Goal: Transaction & Acquisition: Purchase product/service

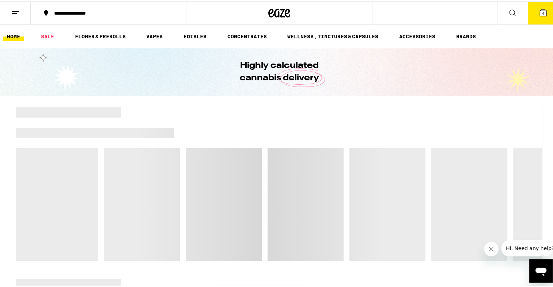
click at [548, 6] on button "4" at bounding box center [543, 11] width 31 height 23
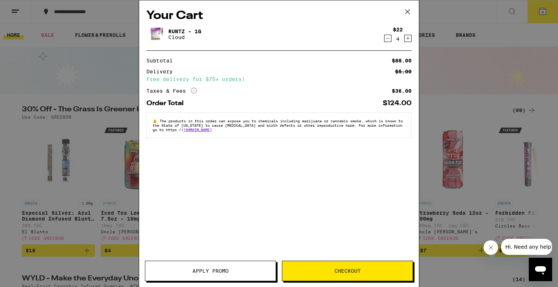
click at [387, 38] on icon "Decrement" at bounding box center [388, 38] width 7 height 9
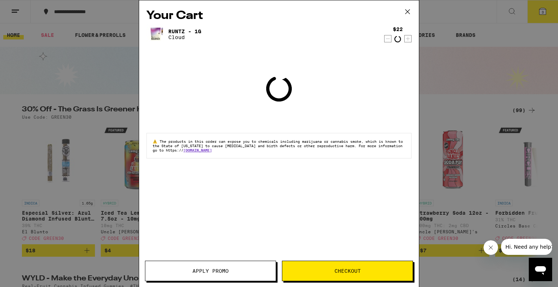
click at [387, 38] on icon "Decrement" at bounding box center [388, 38] width 7 height 9
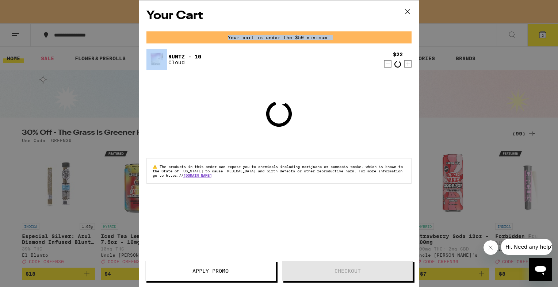
click at [387, 38] on div "Your cart is under the $50 minimum." at bounding box center [278, 37] width 265 height 12
drag, startPoint x: 387, startPoint y: 38, endPoint x: 342, endPoint y: 26, distance: 46.5
click at [342, 26] on div "Your Cart Your cart is under the $50 minimum. [PERSON_NAME] - 1g Cloud $22 2 Lo…" at bounding box center [279, 132] width 280 height 265
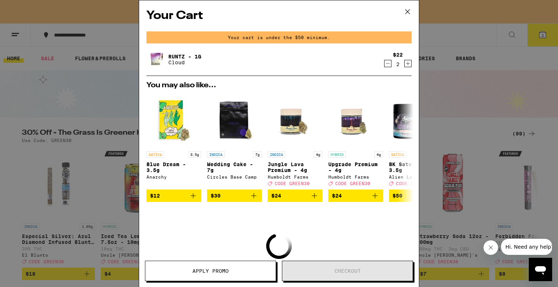
click at [385, 64] on icon "Decrement" at bounding box center [388, 63] width 7 height 9
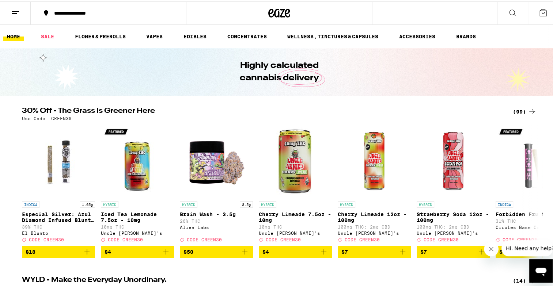
click at [21, 13] on button at bounding box center [15, 11] width 31 height 23
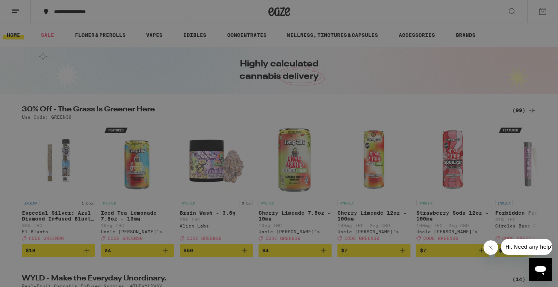
click at [67, 256] on link "Account" at bounding box center [101, 255] width 128 height 9
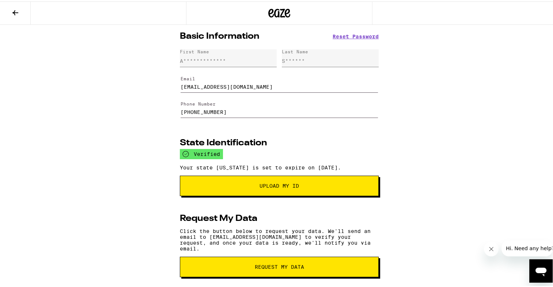
click at [15, 15] on icon at bounding box center [15, 11] width 9 height 9
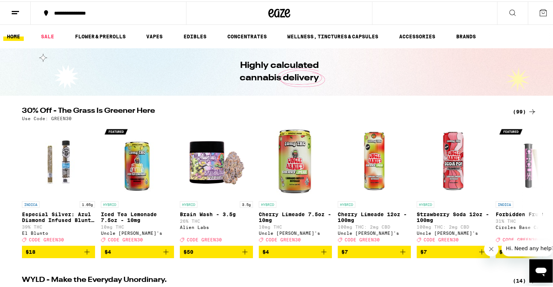
click at [521, 110] on div "(99)" at bounding box center [525, 110] width 24 height 9
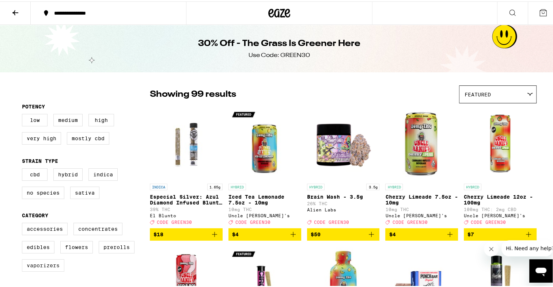
click at [47, 268] on label "Vaporizers" at bounding box center [43, 264] width 42 height 12
click at [24, 223] on input "Vaporizers" at bounding box center [23, 222] width 0 height 0
checkbox input "true"
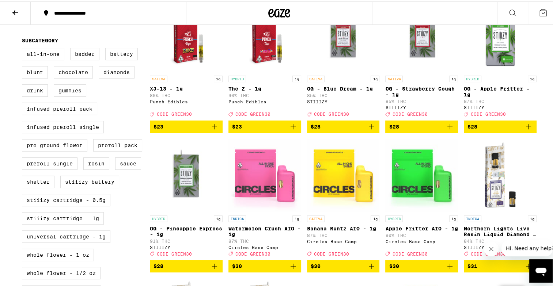
scroll to position [219, 0]
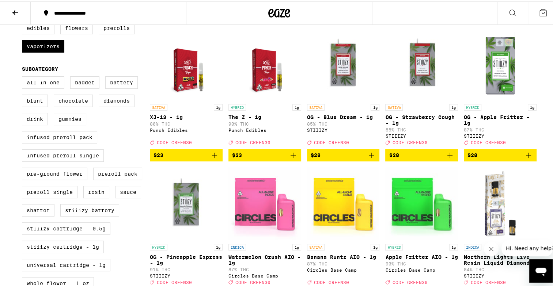
click at [211, 158] on icon "Add to bag" at bounding box center [214, 153] width 9 height 9
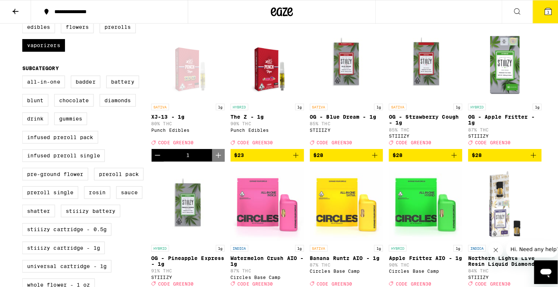
scroll to position [243, 0]
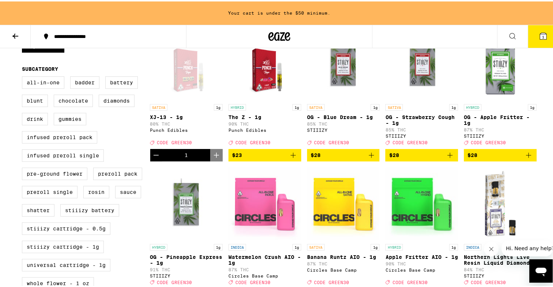
click at [540, 35] on icon at bounding box center [543, 34] width 7 height 7
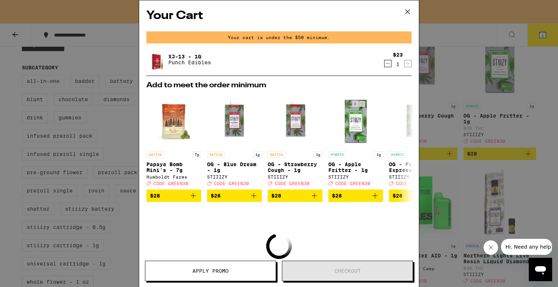
click at [406, 11] on icon at bounding box center [407, 11] width 11 height 11
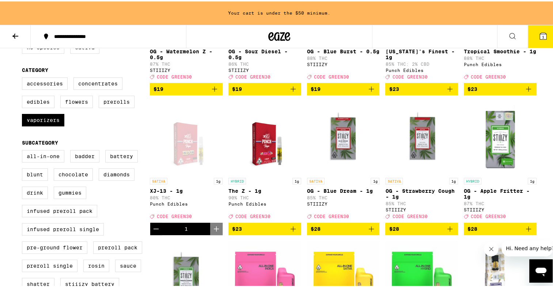
scroll to position [170, 0]
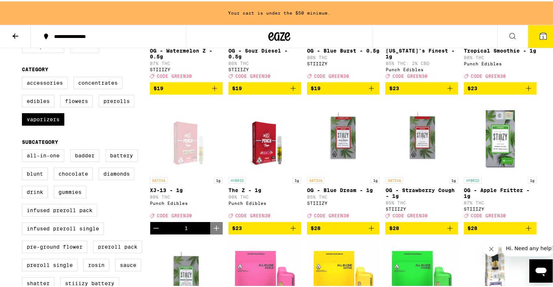
click at [291, 231] on icon "Add to bag" at bounding box center [293, 226] width 9 height 9
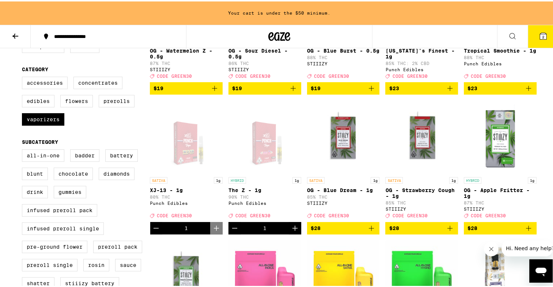
click at [290, 231] on icon "Increment" at bounding box center [294, 226] width 9 height 9
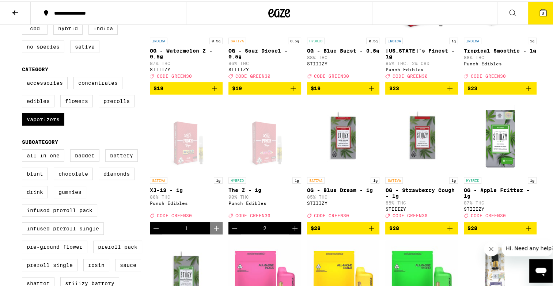
click at [232, 227] on icon "Decrement" at bounding box center [234, 227] width 5 height 0
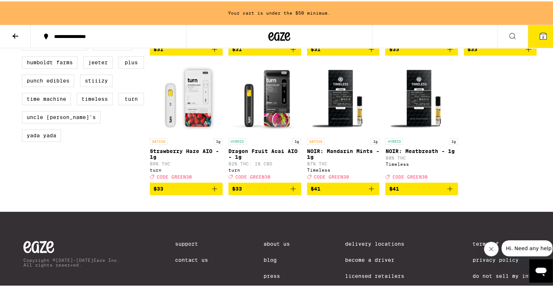
scroll to position [644, 0]
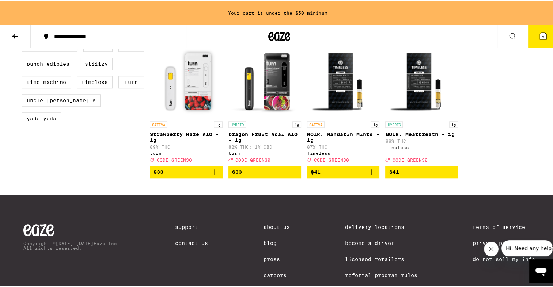
click at [214, 175] on icon "Add to bag" at bounding box center [214, 170] width 9 height 9
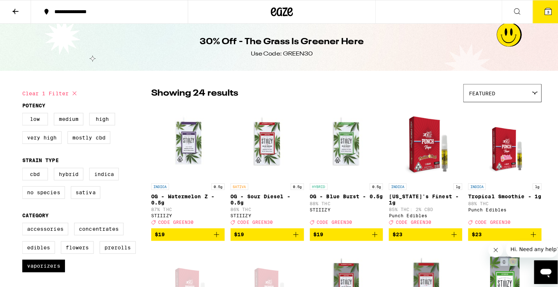
scroll to position [0, 0]
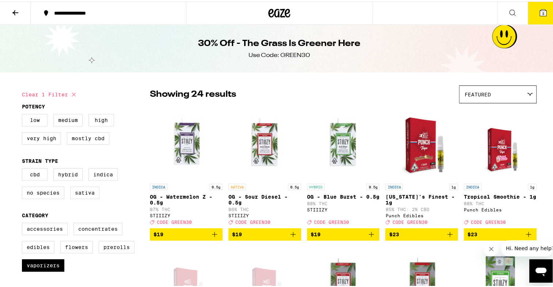
click at [532, 5] on button "3" at bounding box center [543, 11] width 31 height 23
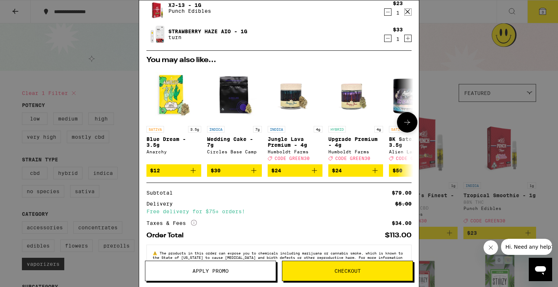
scroll to position [75, 0]
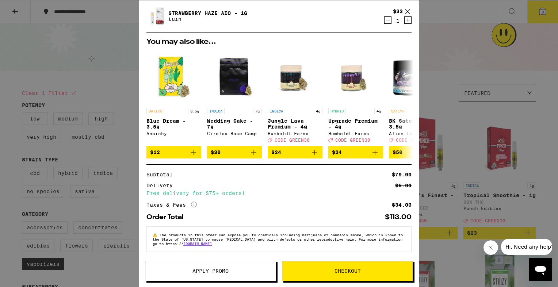
click at [216, 270] on span "Apply Promo" at bounding box center [211, 271] width 36 height 5
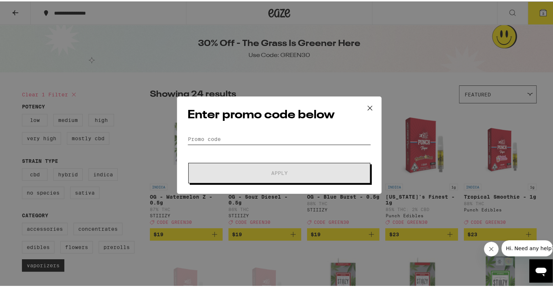
click at [280, 134] on input "Promo Code" at bounding box center [278, 137] width 183 height 11
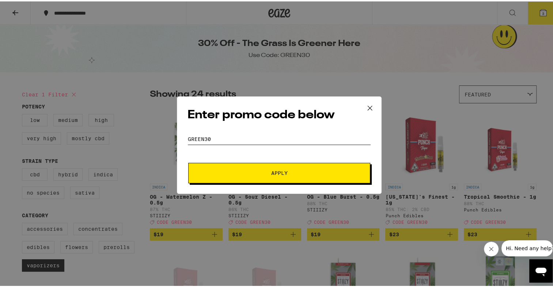
type input "GREEN30"
click at [188, 161] on button "Apply" at bounding box center [279, 171] width 182 height 20
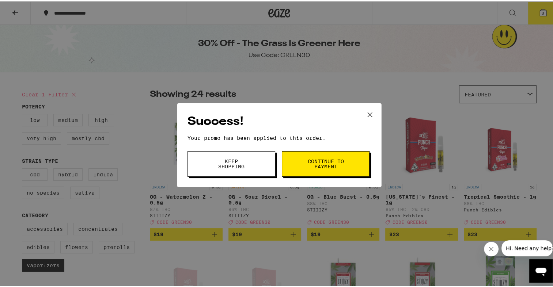
click at [242, 163] on span "Keep Shopping" at bounding box center [231, 162] width 37 height 10
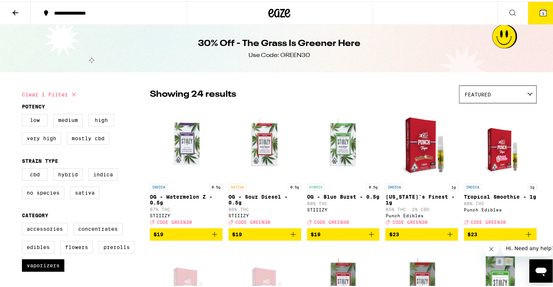
click at [540, 11] on icon at bounding box center [543, 11] width 7 height 7
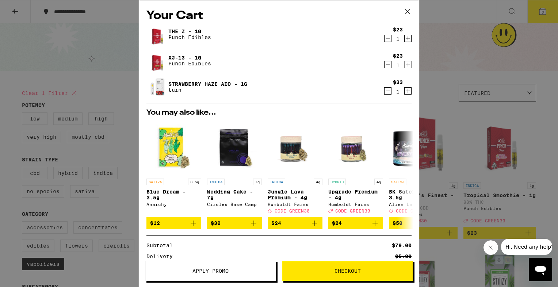
drag, startPoint x: 282, startPoint y: 256, endPoint x: 338, endPoint y: 243, distance: 58.1
click at [281, 255] on div "Subtotal $79.00 Delivery $5.00 Free delivery for $75+ orders! Taxes & Fees More…" at bounding box center [278, 266] width 265 height 47
click at [319, 263] on button "Checkout" at bounding box center [347, 271] width 131 height 20
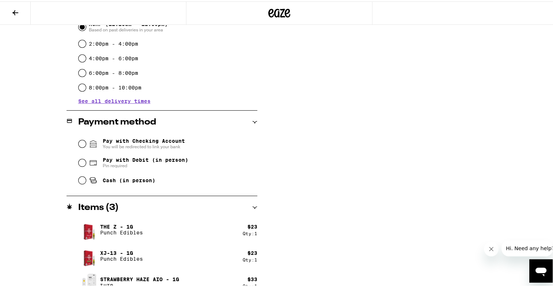
scroll to position [219, 0]
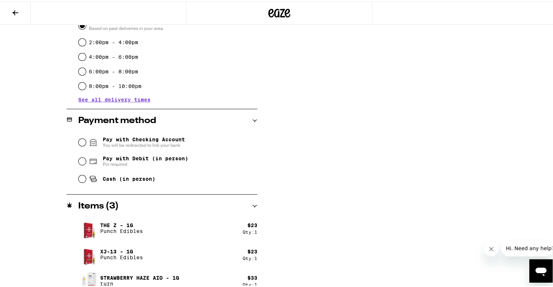
click at [121, 176] on span "Cash (in person)" at bounding box center [129, 178] width 53 height 6
click at [86, 176] on input "Cash (in person)" at bounding box center [82, 177] width 7 height 7
radio input "true"
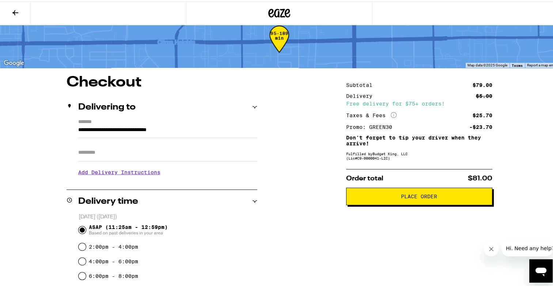
scroll to position [9, 0]
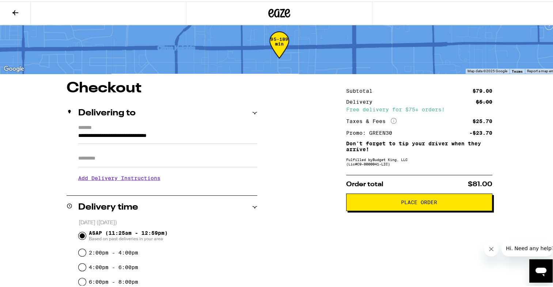
click at [178, 166] on input "Apt/Suite" at bounding box center [167, 157] width 179 height 18
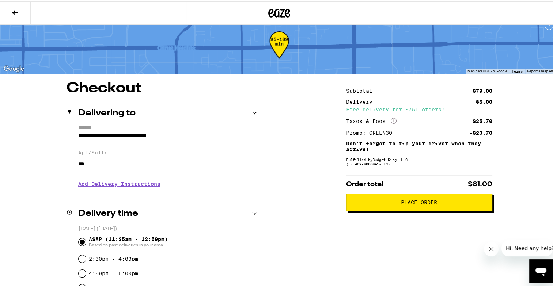
type input "***"
click at [444, 205] on button "Place Order" at bounding box center [419, 201] width 146 height 18
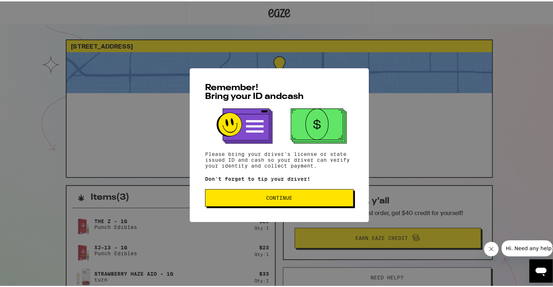
click at [263, 194] on button "Continue" at bounding box center [279, 197] width 148 height 18
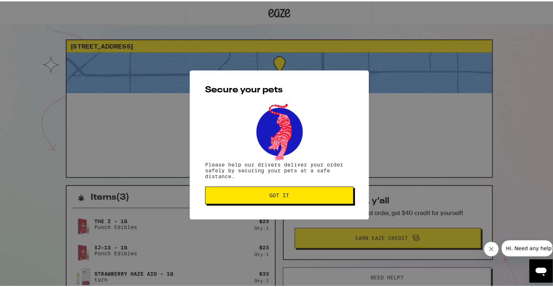
click at [263, 194] on span "Got it" at bounding box center [279, 193] width 136 height 5
